Goal: Task Accomplishment & Management: Manage account settings

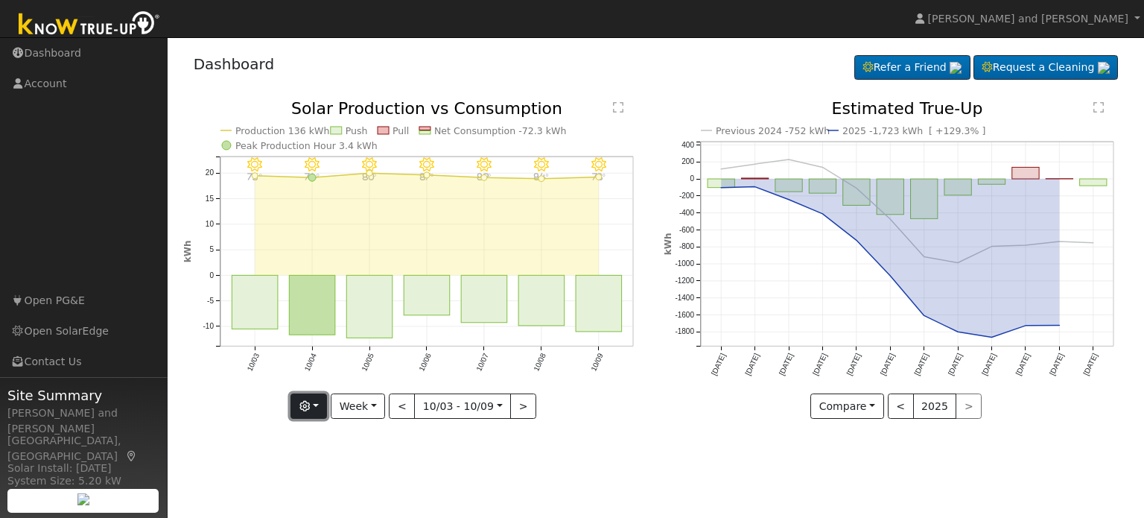
click at [325, 410] on button "button" at bounding box center [308, 405] width 36 height 25
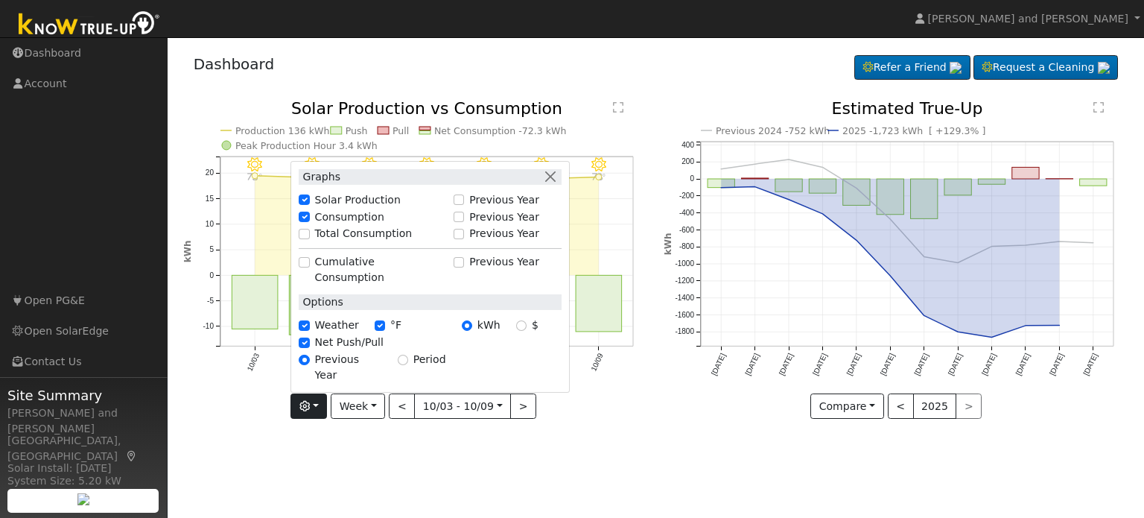
click at [333, 241] on label "Total Consumption" at bounding box center [364, 234] width 98 height 16
click at [309, 239] on input "Total Consumption" at bounding box center [304, 234] width 10 height 10
checkbox input "true"
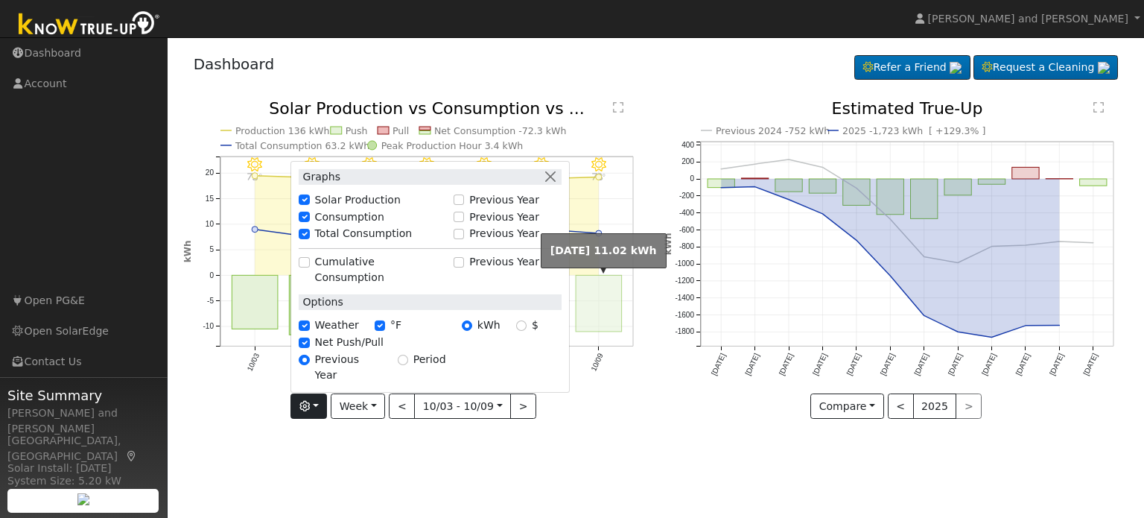
click at [601, 299] on rect "onclick=""" at bounding box center [599, 304] width 46 height 57
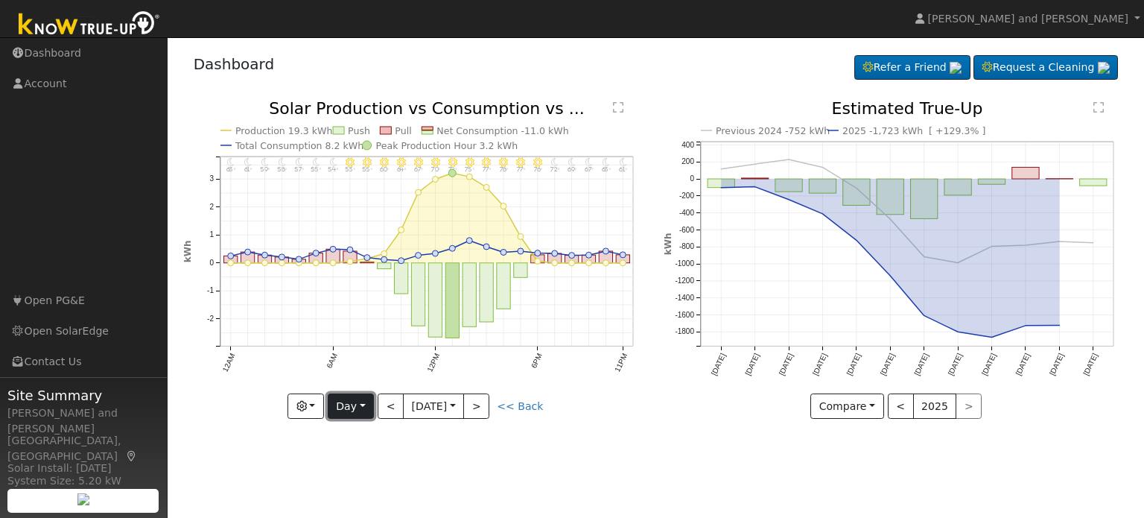
click at [352, 416] on button "Day" at bounding box center [351, 405] width 46 height 25
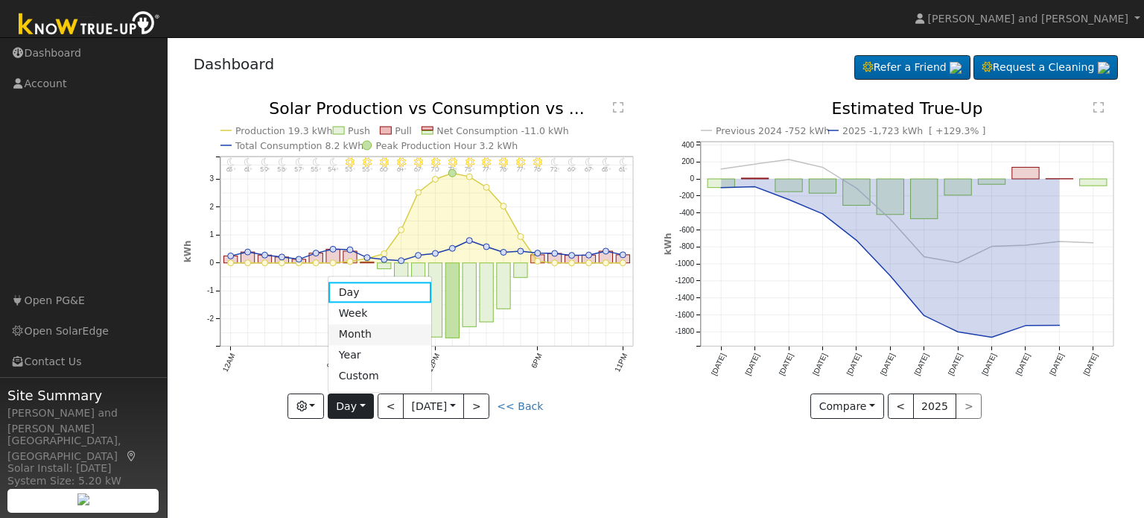
click at [363, 332] on link "Month" at bounding box center [380, 334] width 104 height 21
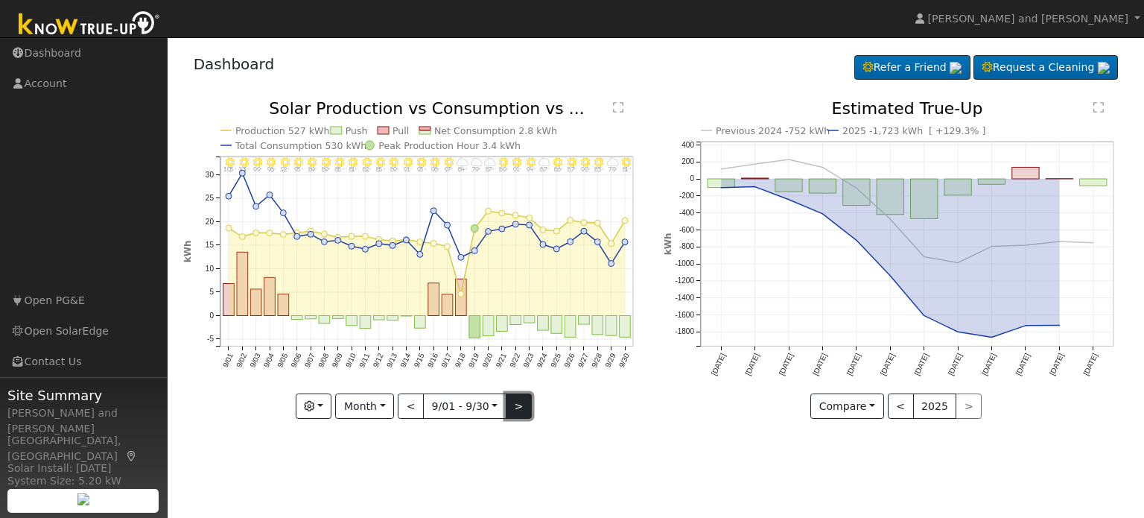
click at [519, 401] on button ">" at bounding box center [519, 405] width 26 height 25
type input "[DATE]"
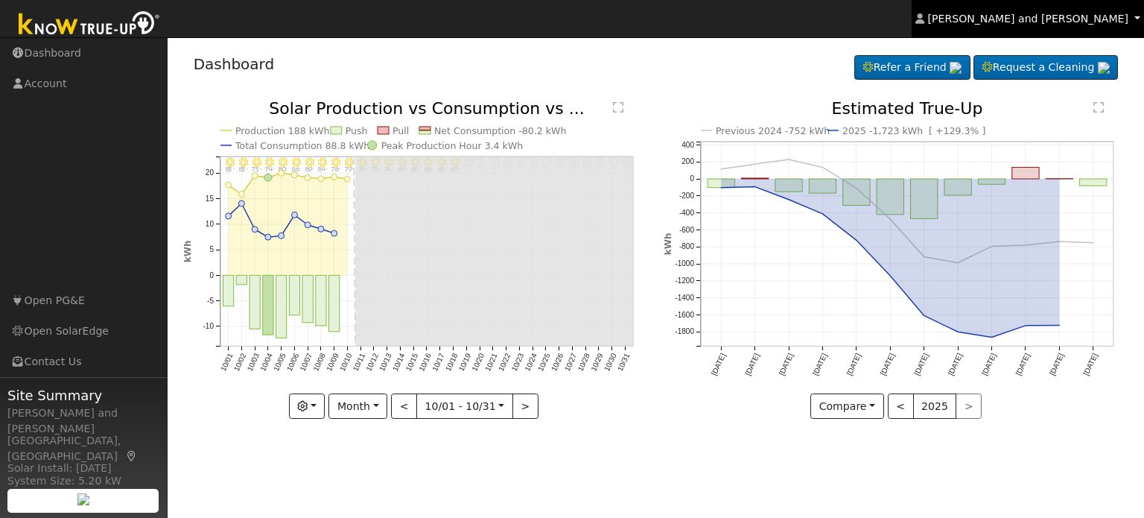
click at [1088, 15] on span "[PERSON_NAME] and [PERSON_NAME]" at bounding box center [1028, 19] width 200 height 12
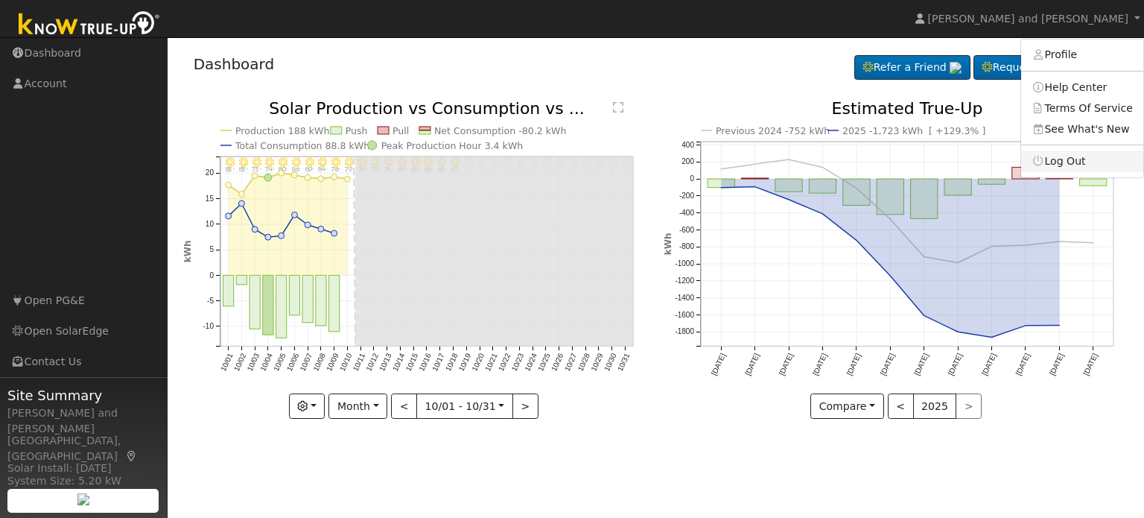
click at [1057, 159] on link "Log Out" at bounding box center [1082, 160] width 122 height 21
